Goal: Information Seeking & Learning: Learn about a topic

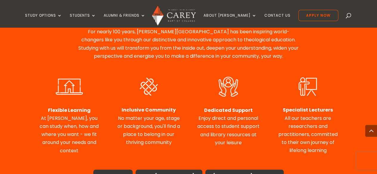
scroll to position [274, 0]
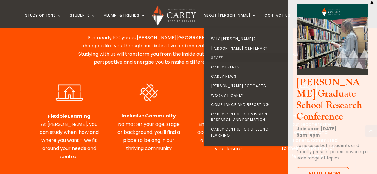
click at [235, 59] on link "Staff" at bounding box center [249, 58] width 89 height 10
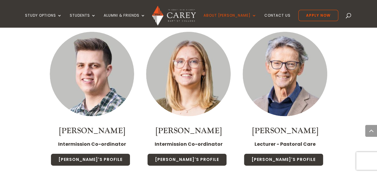
scroll to position [849, 0]
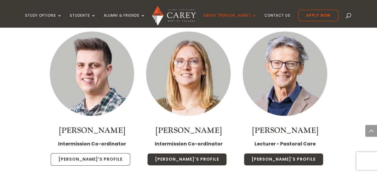
click at [111, 153] on link "[PERSON_NAME]'s Profile" at bounding box center [91, 159] width 80 height 13
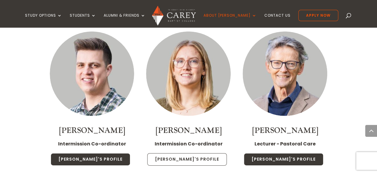
click at [186, 153] on link "[PERSON_NAME]'s Profile" at bounding box center [187, 159] width 80 height 13
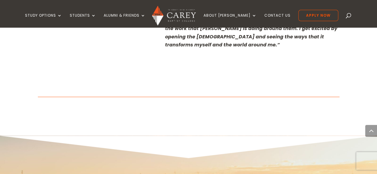
scroll to position [393, 0]
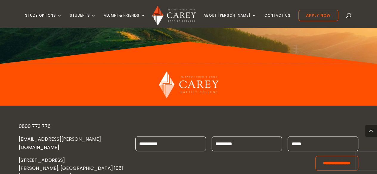
scroll to position [599, 0]
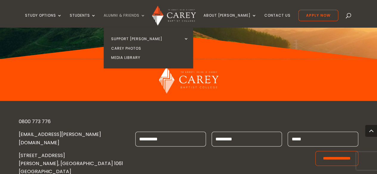
click at [143, 14] on link "Alumni & Friends" at bounding box center [125, 20] width 42 height 14
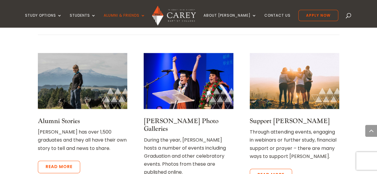
scroll to position [331, 0]
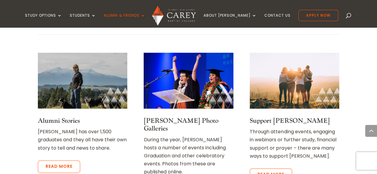
click at [167, 167] on div "Alumni Stories Carey has over 1,500 graduates and they all have their own story…" at bounding box center [188, 126] width 301 height 162
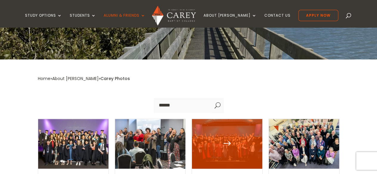
scroll to position [182, 0]
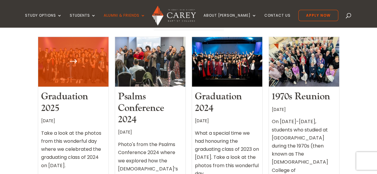
click at [91, 94] on h2 "Graduation 2025" at bounding box center [73, 102] width 64 height 23
click at [79, 94] on link "Graduation 2025" at bounding box center [64, 103] width 47 height 24
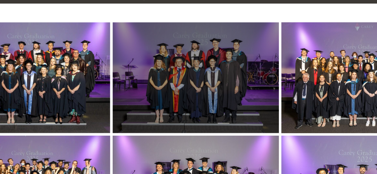
scroll to position [165, 0]
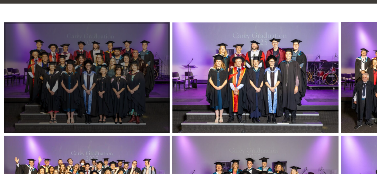
click at [113, 64] on div at bounding box center [88, 72] width 99 height 66
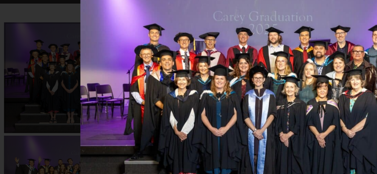
drag, startPoint x: 228, startPoint y: 74, endPoint x: 217, endPoint y: 75, distance: 10.8
click at [217, 75] on img at bounding box center [189, 87] width 208 height 139
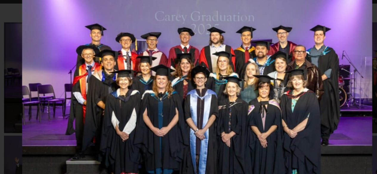
drag, startPoint x: 217, startPoint y: 75, endPoint x: 182, endPoint y: 73, distance: 34.6
click at [182, 73] on img at bounding box center [154, 87] width 208 height 139
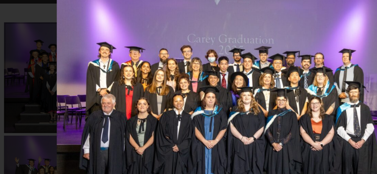
drag, startPoint x: 182, startPoint y: 73, endPoint x: 168, endPoint y: 69, distance: 14.4
click at [168, 69] on img at bounding box center [175, 87] width 208 height 139
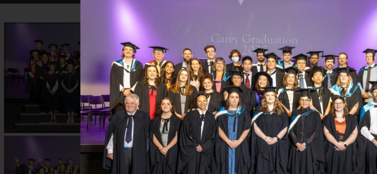
click at [153, 91] on img at bounding box center [189, 87] width 208 height 139
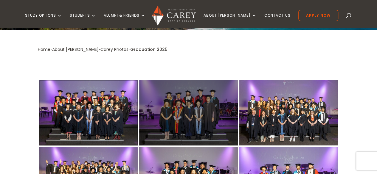
scroll to position [117, 0]
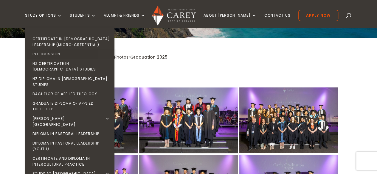
click at [64, 56] on link "Intermission" at bounding box center [71, 54] width 89 height 10
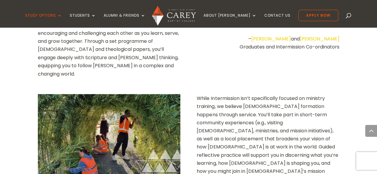
scroll to position [508, 0]
